Goal: Obtain resource: Obtain resource

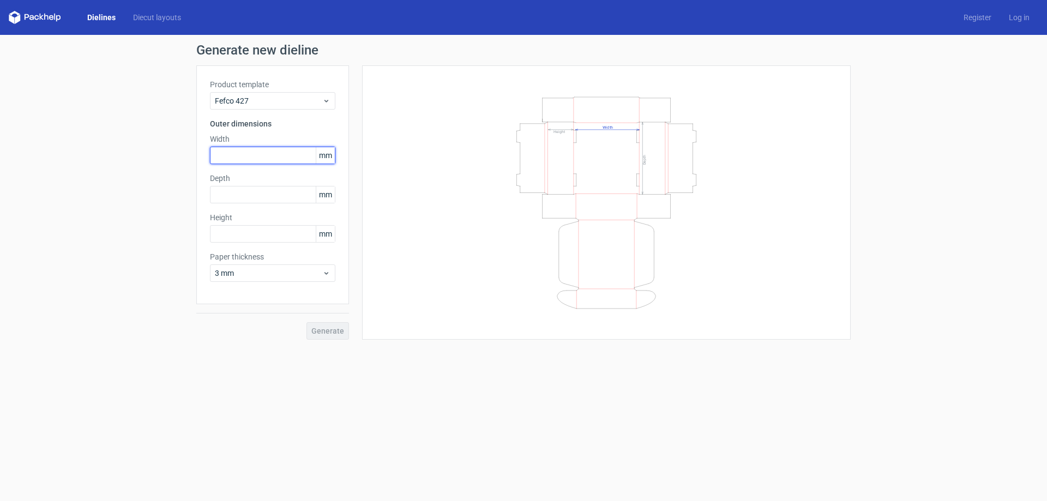
click at [259, 156] on input "text" at bounding box center [272, 155] width 125 height 17
click at [255, 99] on span "Fefco 427" at bounding box center [268, 100] width 107 height 11
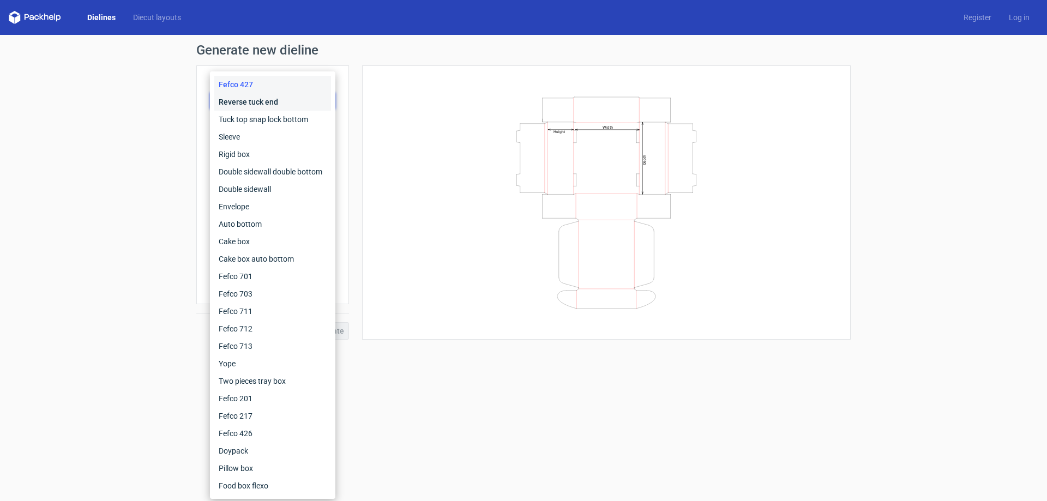
click at [246, 104] on div "Reverse tuck end" at bounding box center [272, 101] width 117 height 17
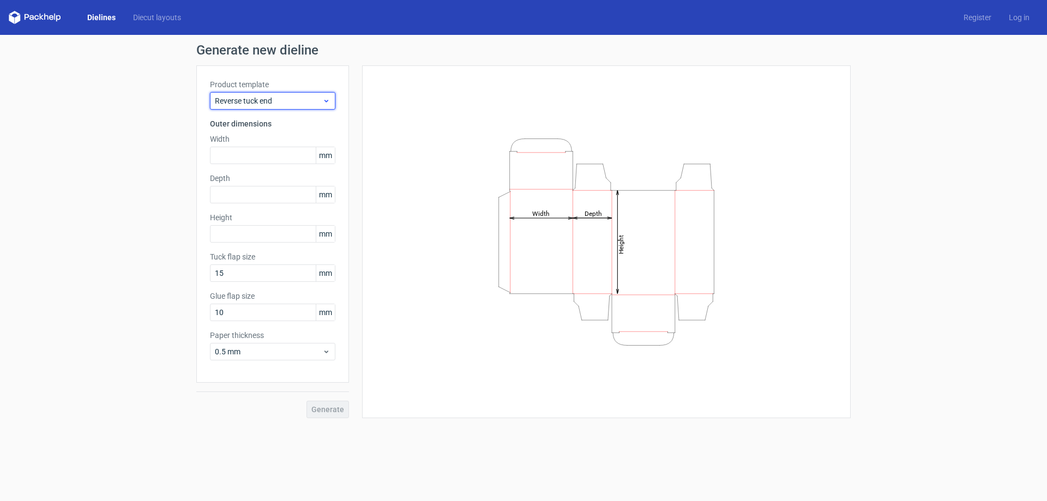
click at [255, 100] on span "Reverse tuck end" at bounding box center [268, 100] width 107 height 11
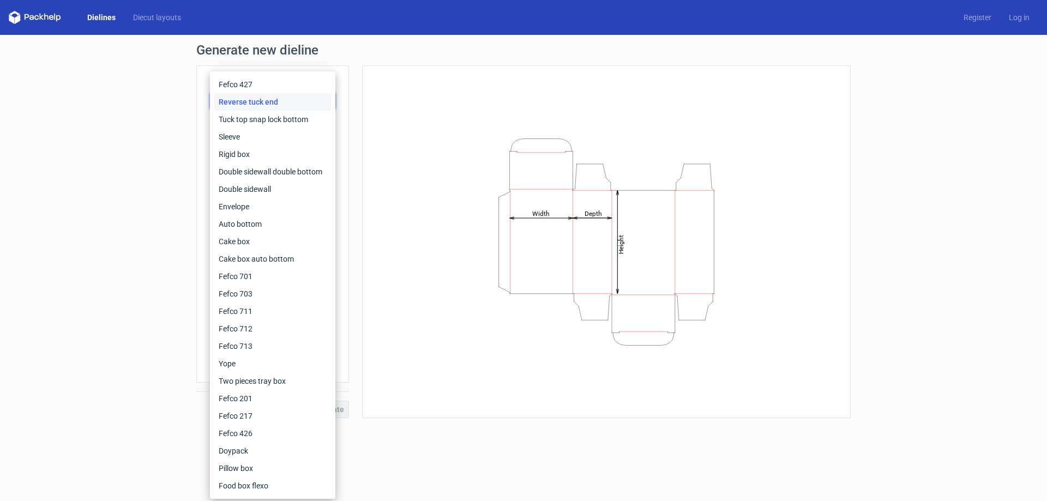
click at [256, 100] on div "Reverse tuck end" at bounding box center [272, 101] width 117 height 17
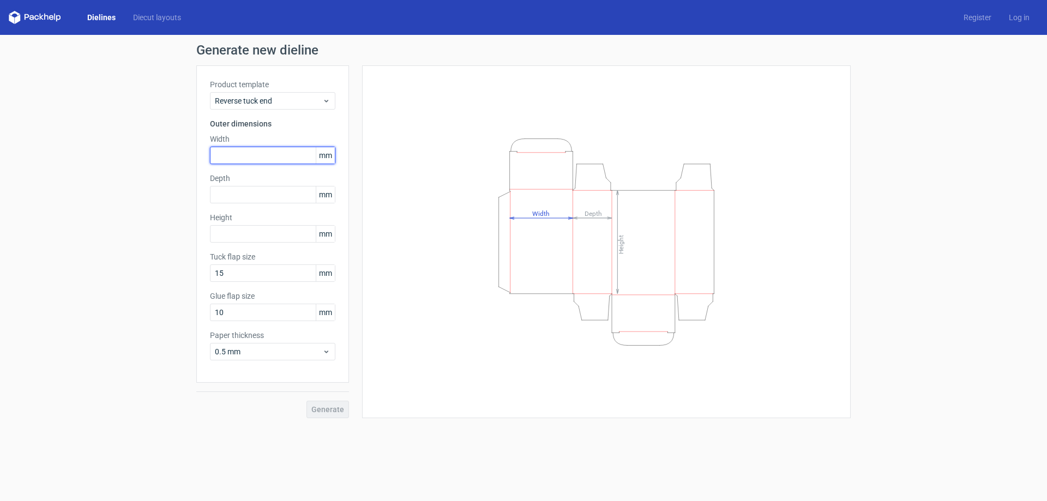
click at [233, 155] on input "text" at bounding box center [272, 155] width 125 height 17
type input "42"
click at [245, 197] on input "text" at bounding box center [272, 194] width 125 height 17
type input "35"
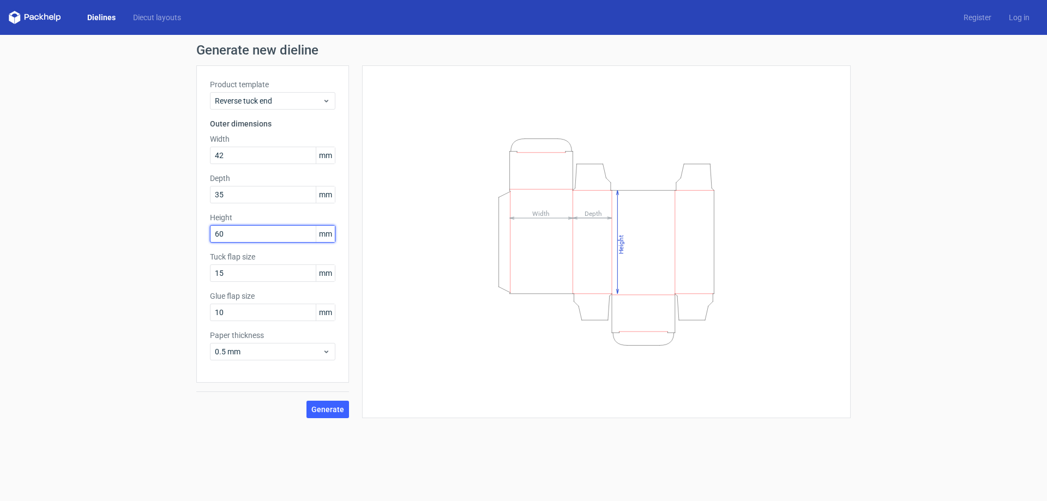
type input "60"
drag, startPoint x: 326, startPoint y: 407, endPoint x: 290, endPoint y: 321, distance: 93.1
click at [290, 321] on div "Product template Reverse tuck end Outer dimensions Width 42 mm Depth 35 mm Heig…" at bounding box center [272, 241] width 153 height 353
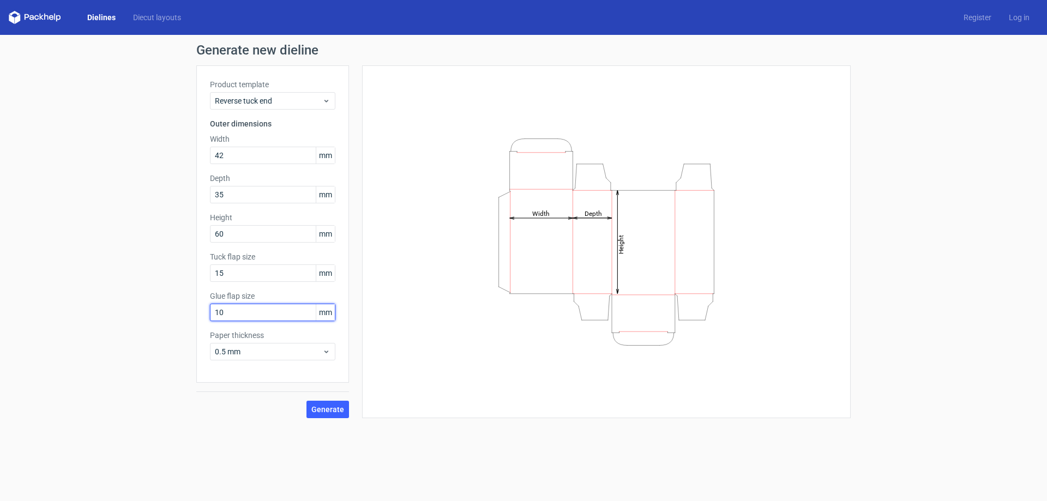
drag, startPoint x: 260, startPoint y: 315, endPoint x: 167, endPoint y: 301, distance: 93.8
click at [167, 301] on div "Generate new dieline Product template Reverse tuck end Outer dimensions Width 4…" at bounding box center [523, 231] width 1047 height 392
type input "8"
click at [265, 353] on span "0.5 mm" at bounding box center [268, 351] width 107 height 11
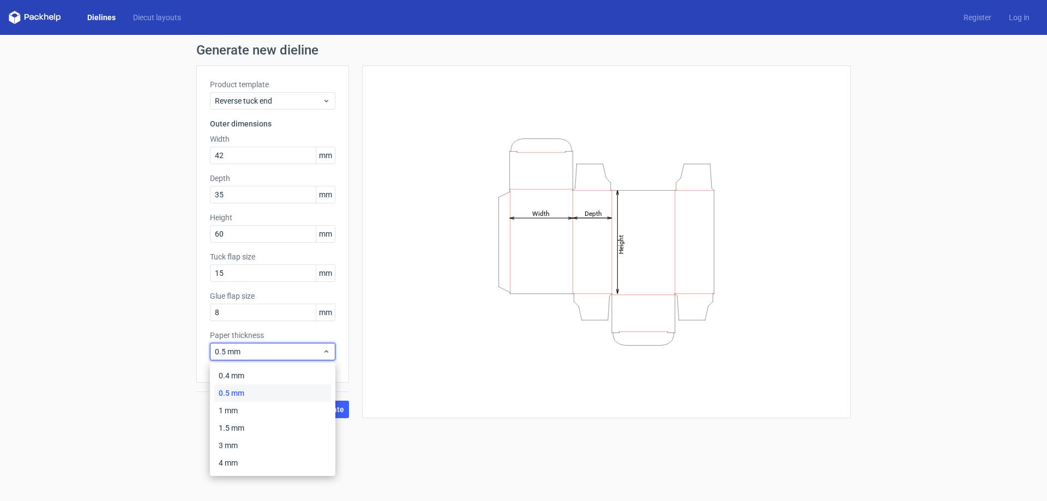
click at [241, 396] on div "0.5 mm" at bounding box center [272, 392] width 117 height 17
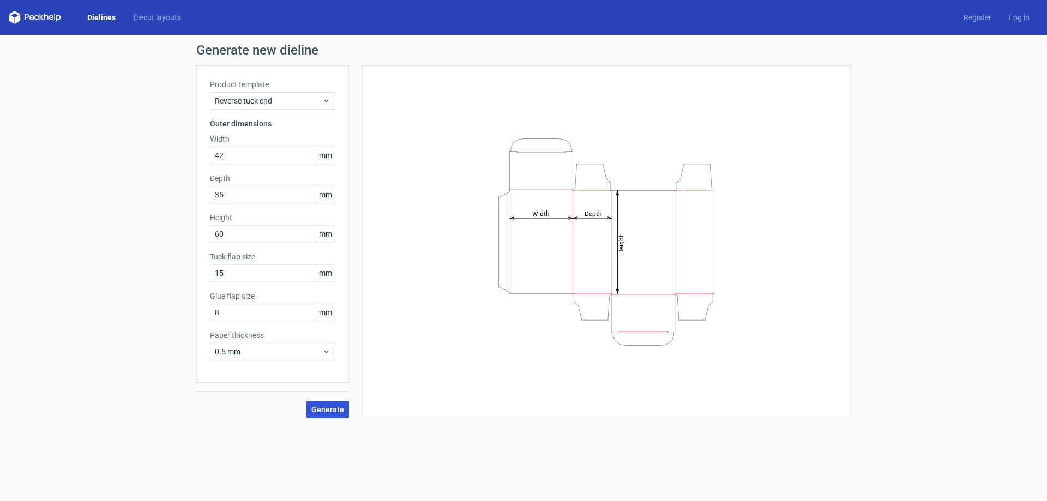
click at [331, 411] on span "Generate" at bounding box center [327, 410] width 33 height 8
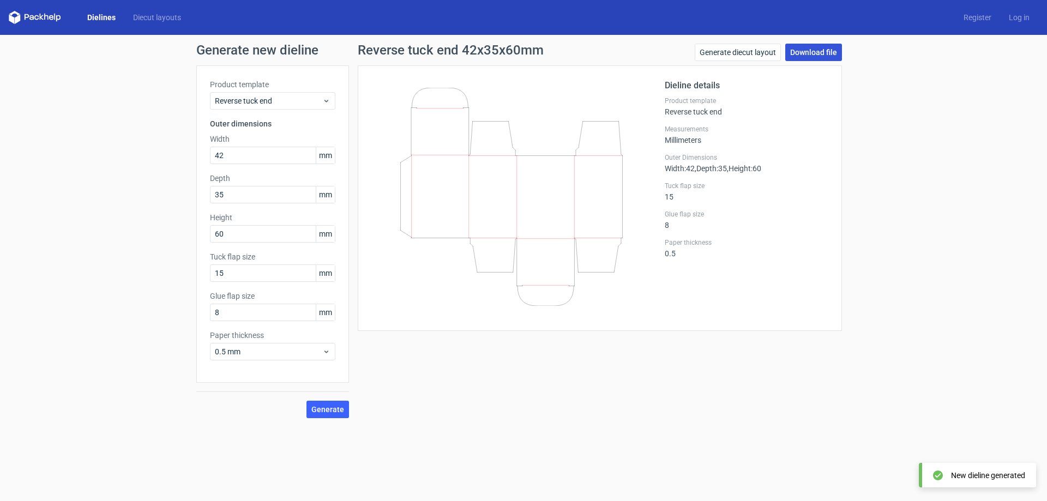
click at [823, 53] on link "Download file" at bounding box center [813, 52] width 57 height 17
